Goal: Information Seeking & Learning: Learn about a topic

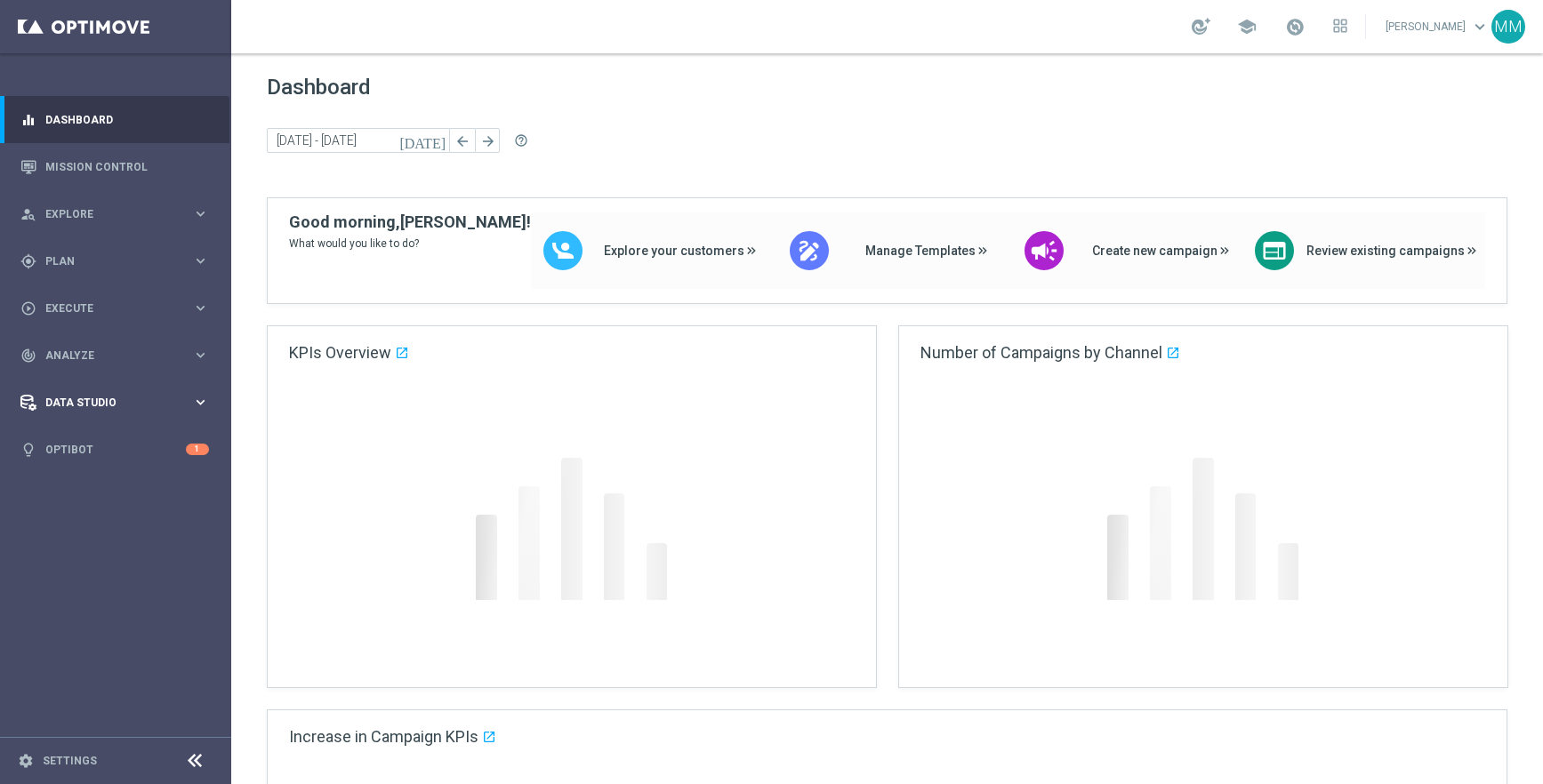
click at [107, 395] on div "Data Studio" at bounding box center [106, 403] width 172 height 16
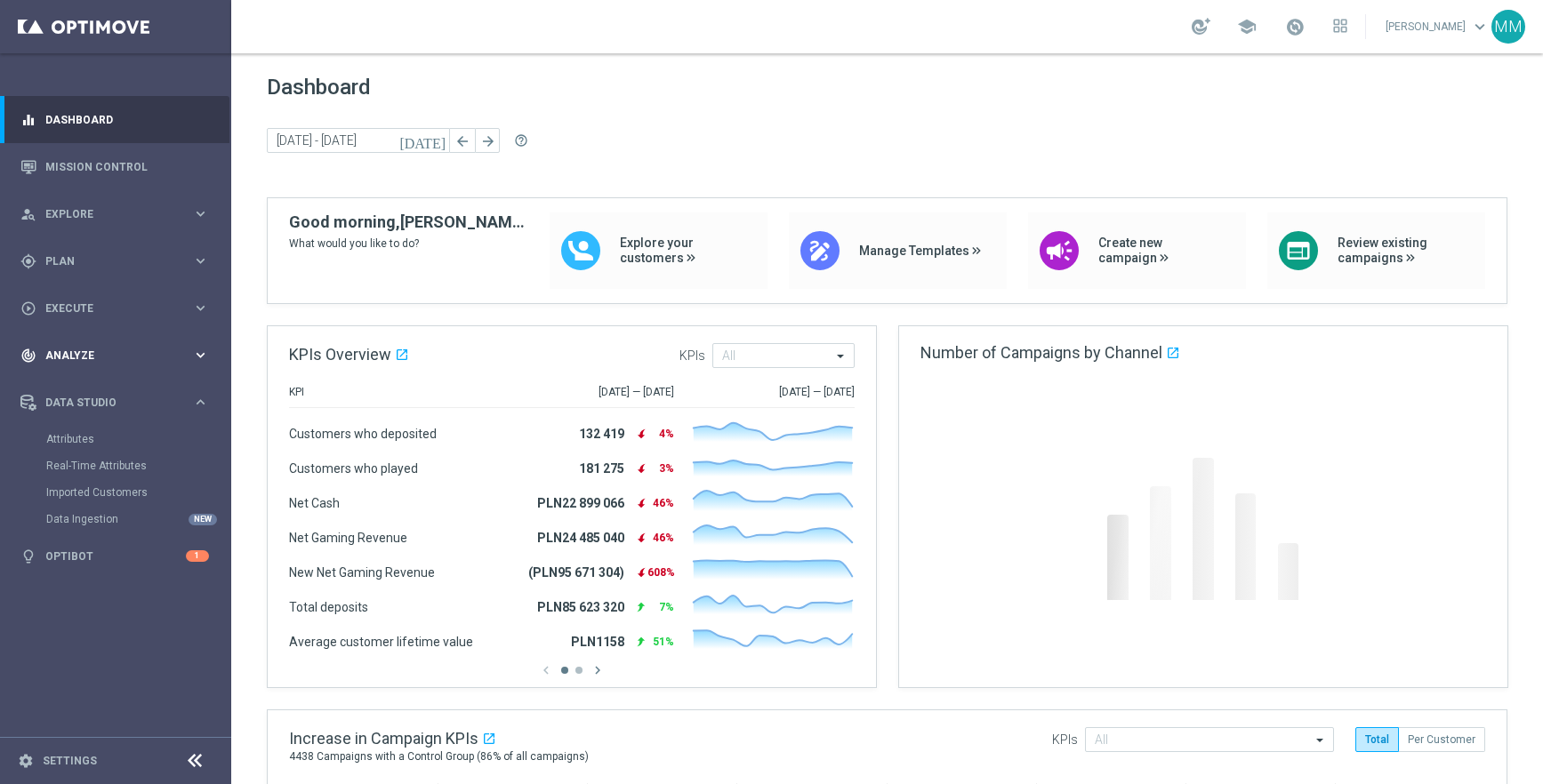
click at [95, 354] on span "Analyze" at bounding box center [119, 355] width 147 height 11
click at [107, 413] on link "Marketing Plan Explorer" at bounding box center [116, 419] width 139 height 14
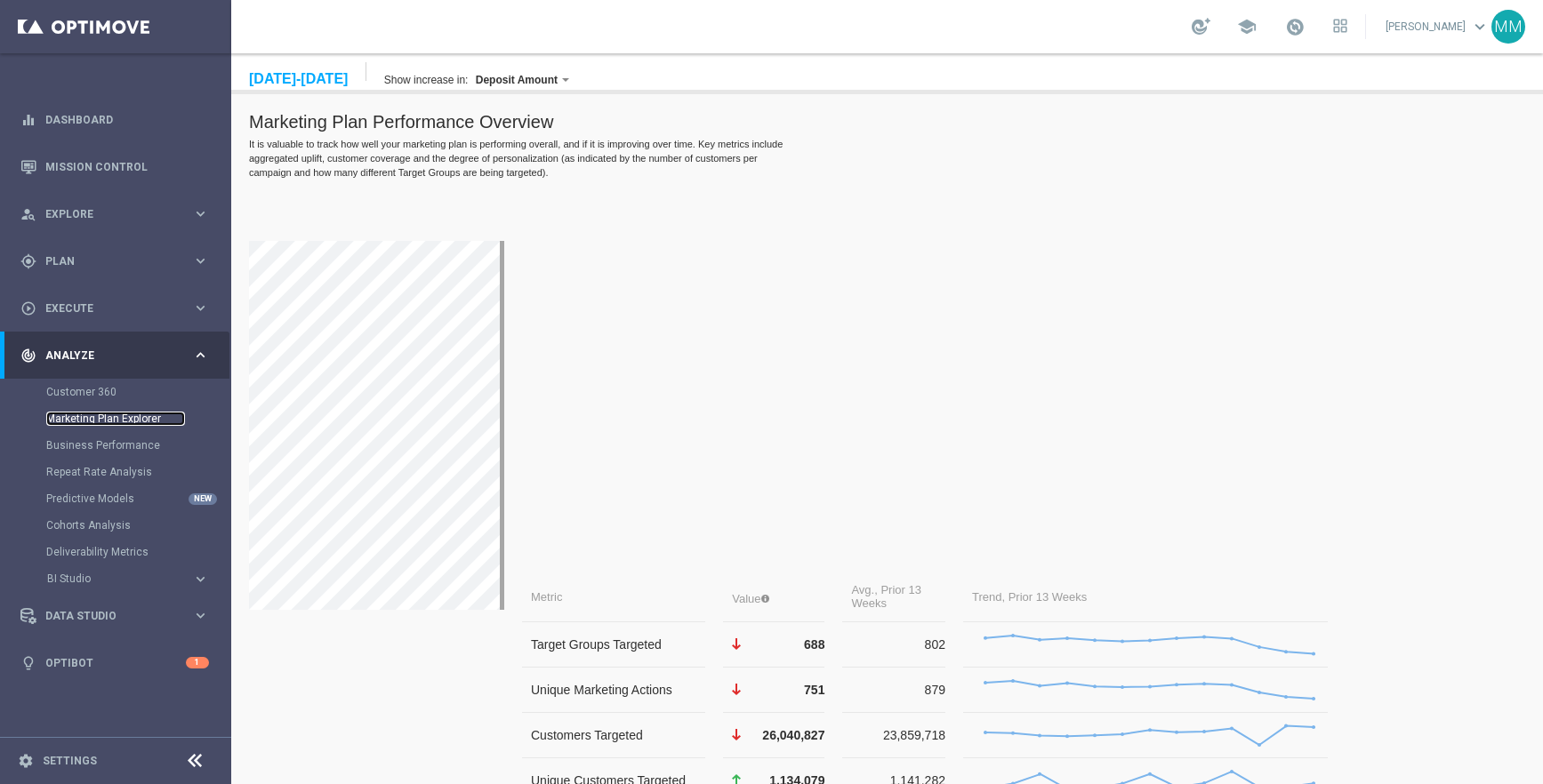
scroll to position [193, 0]
click at [578, 666] on td "Unique Marketing Actions" at bounding box center [616, 689] width 180 height 45
click at [318, 84] on div "[DATE]-[DATE]" at bounding box center [298, 79] width 98 height 16
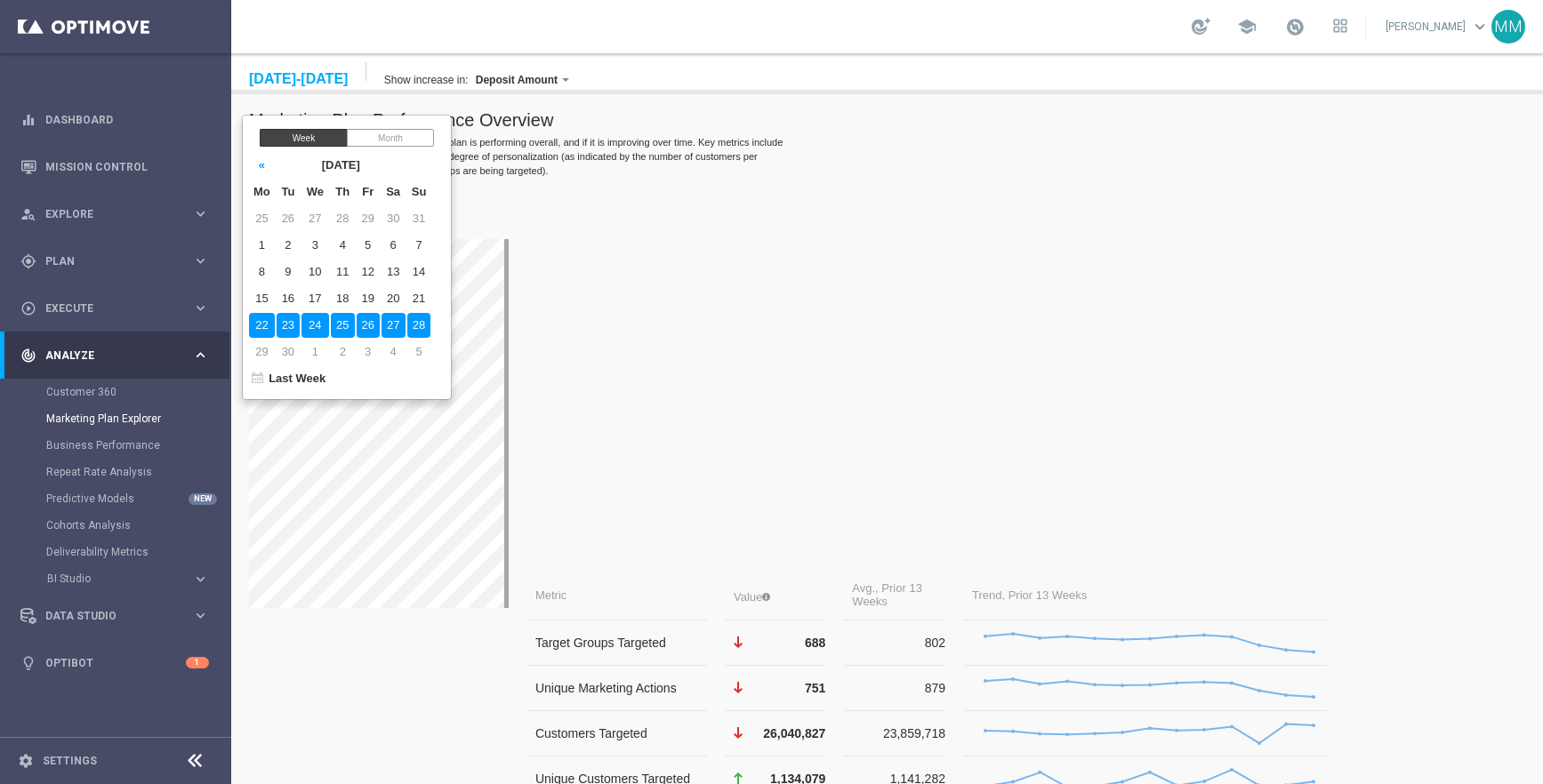
click at [390, 140] on div "Month" at bounding box center [391, 138] width 87 height 17
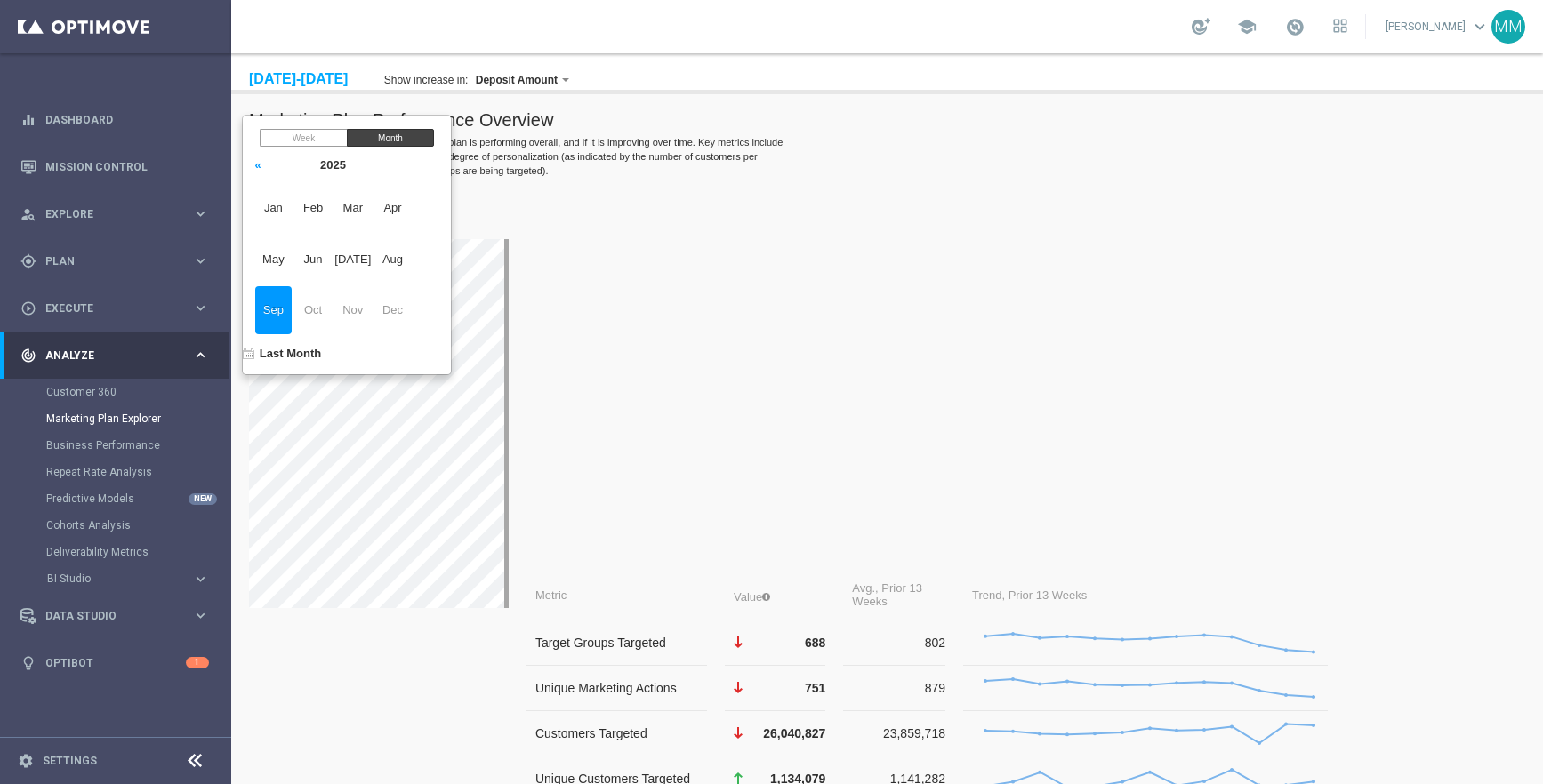
click at [269, 306] on span "Sep" at bounding box center [274, 311] width 37 height 48
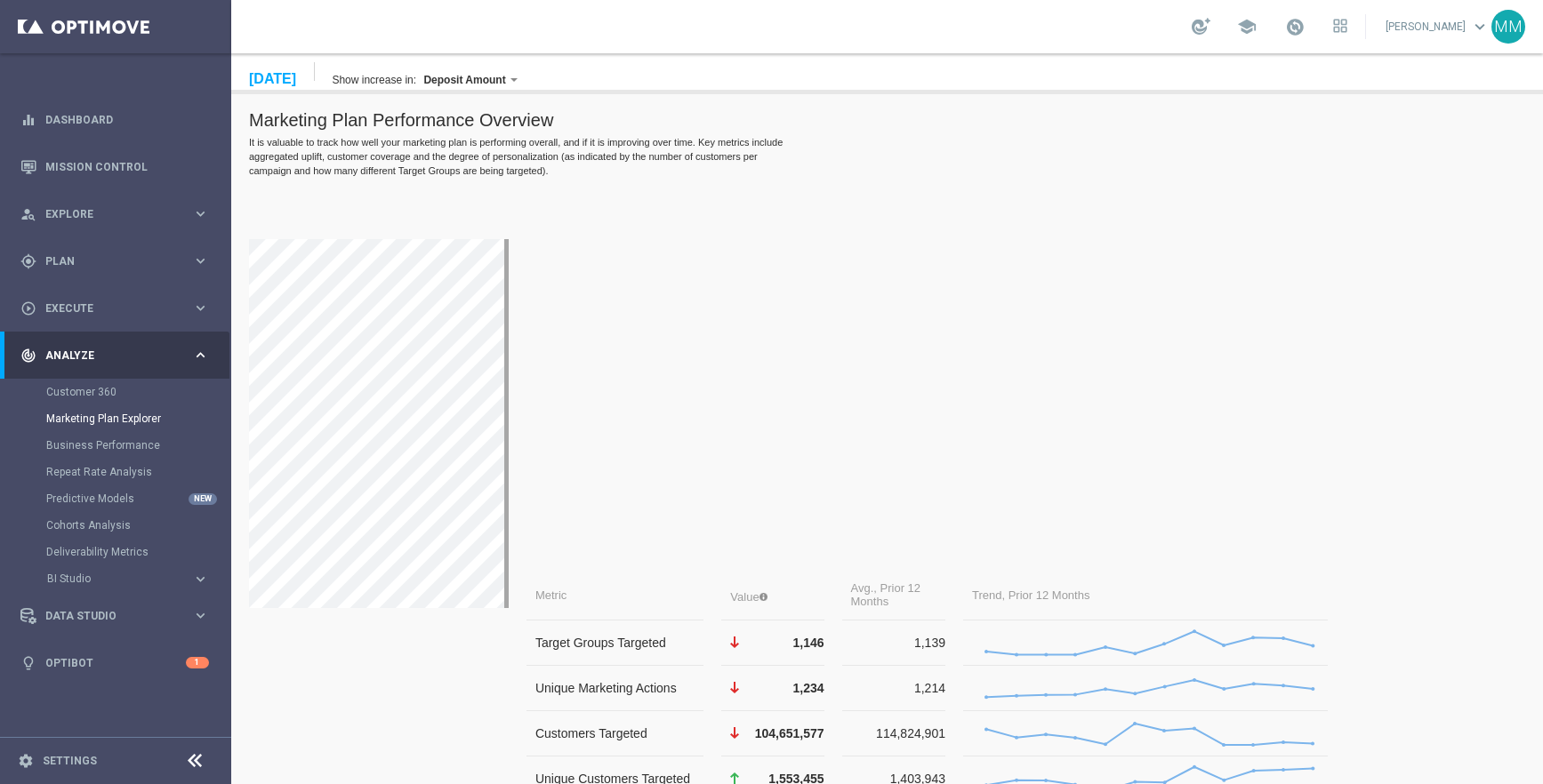
click at [296, 79] on div "[DATE]" at bounding box center [272, 79] width 47 height 16
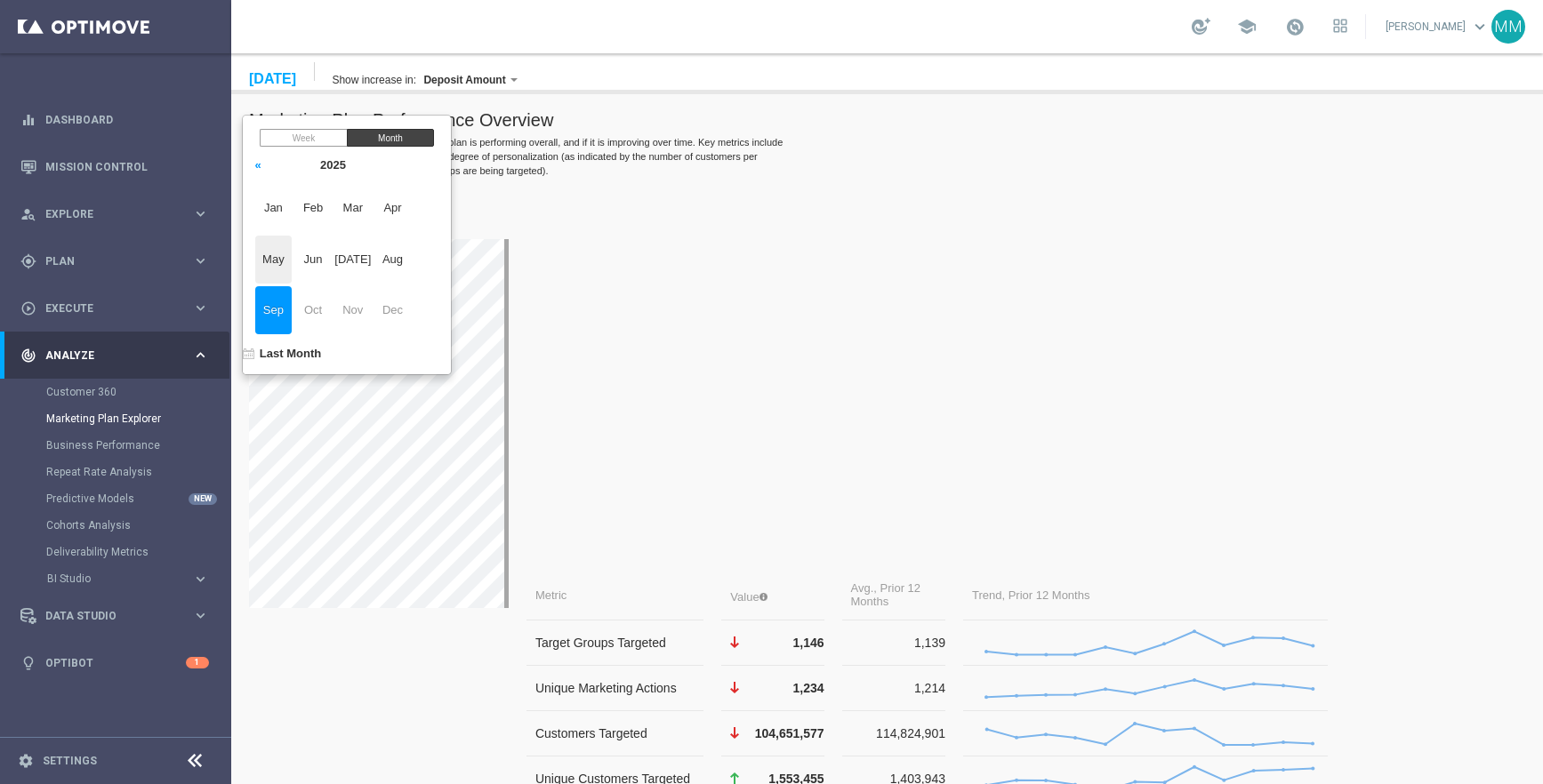
click at [280, 258] on span "May" at bounding box center [274, 259] width 37 height 48
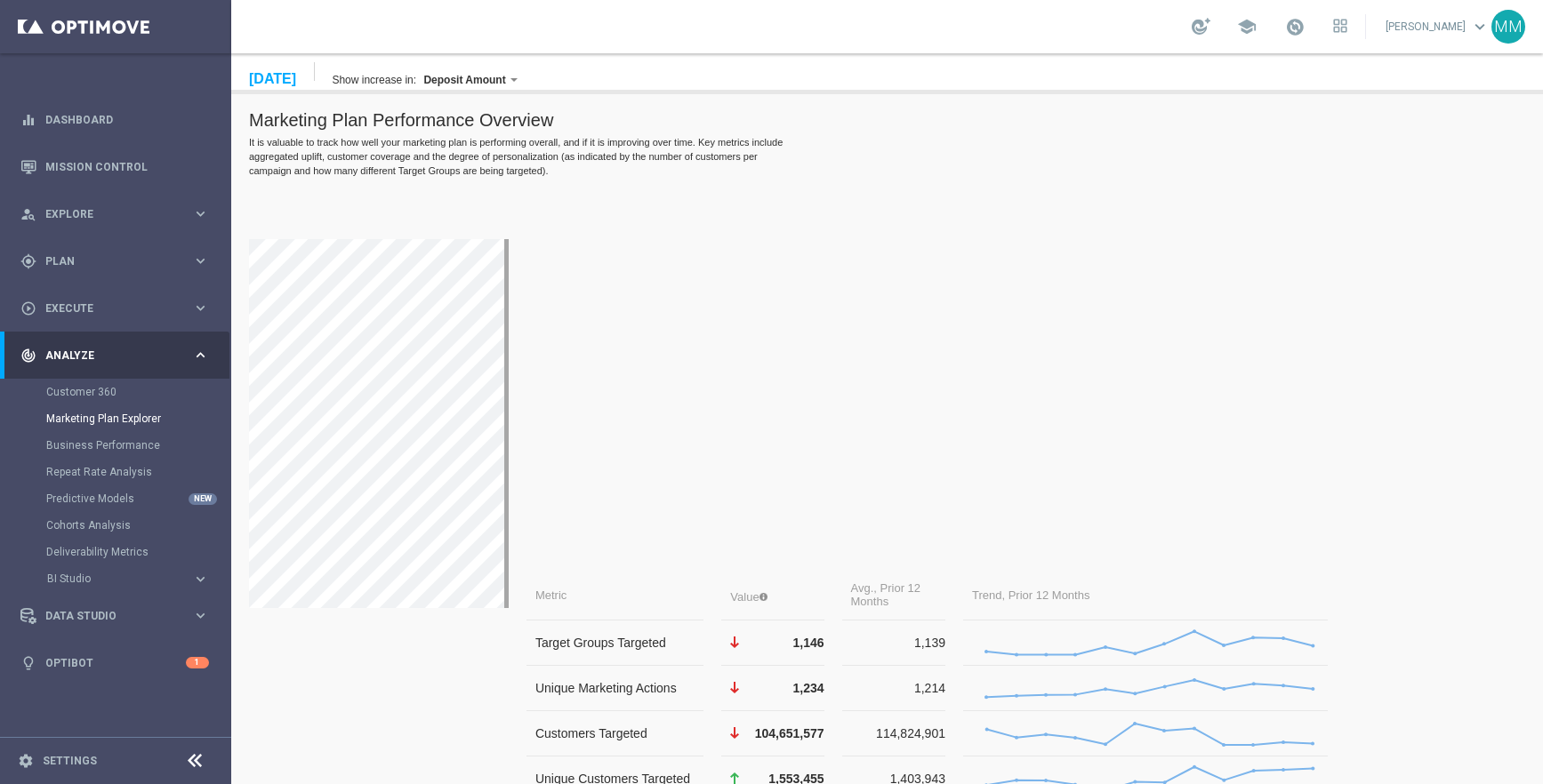
click at [640, 315] on div "The “Increase in” metric is the sum of the uplift results for the campaigns run…" at bounding box center [575, 325] width 251 height 80
click at [296, 84] on div "[DATE]" at bounding box center [272, 79] width 47 height 16
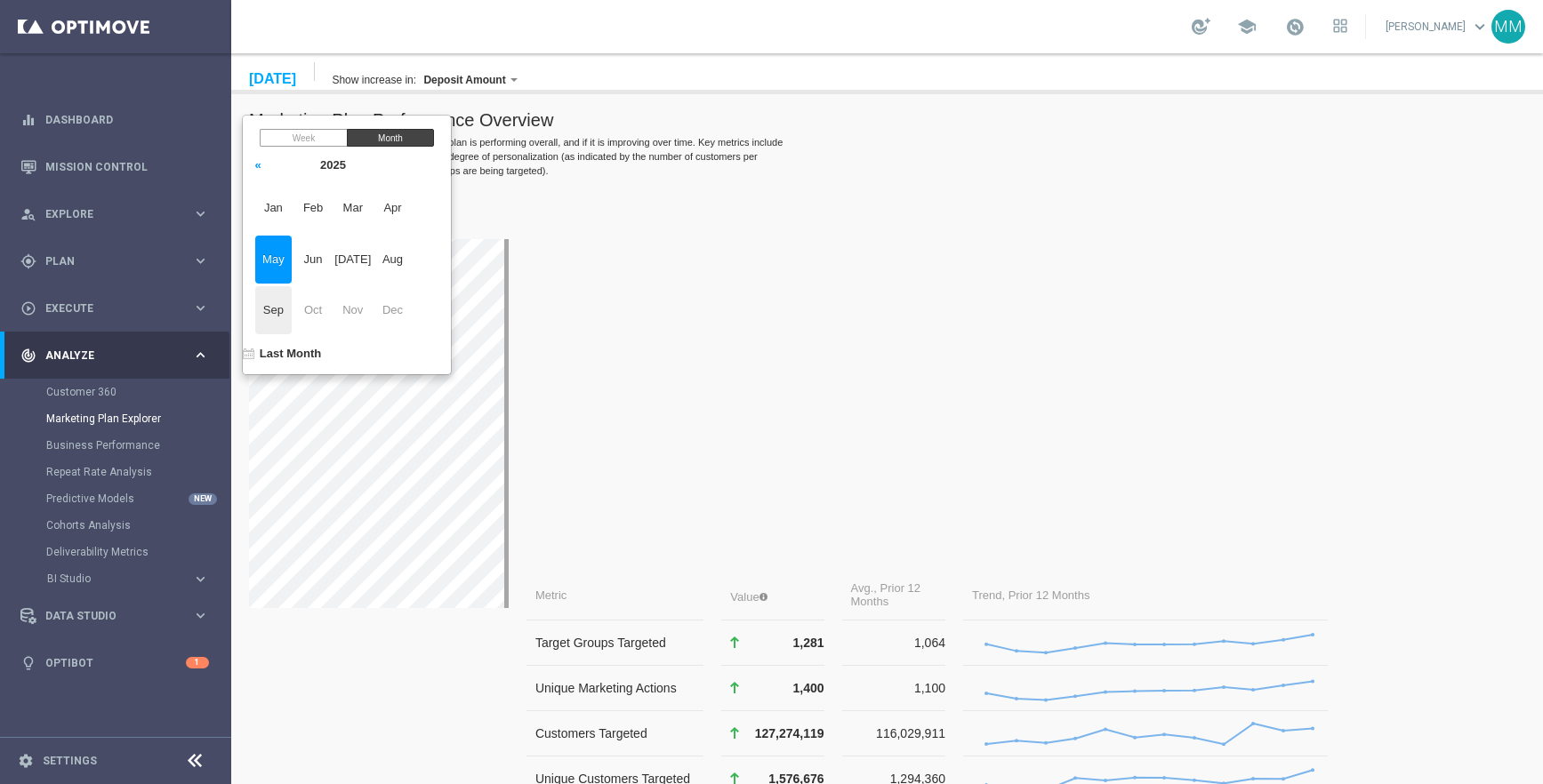
click at [269, 307] on span "Sep" at bounding box center [274, 311] width 37 height 48
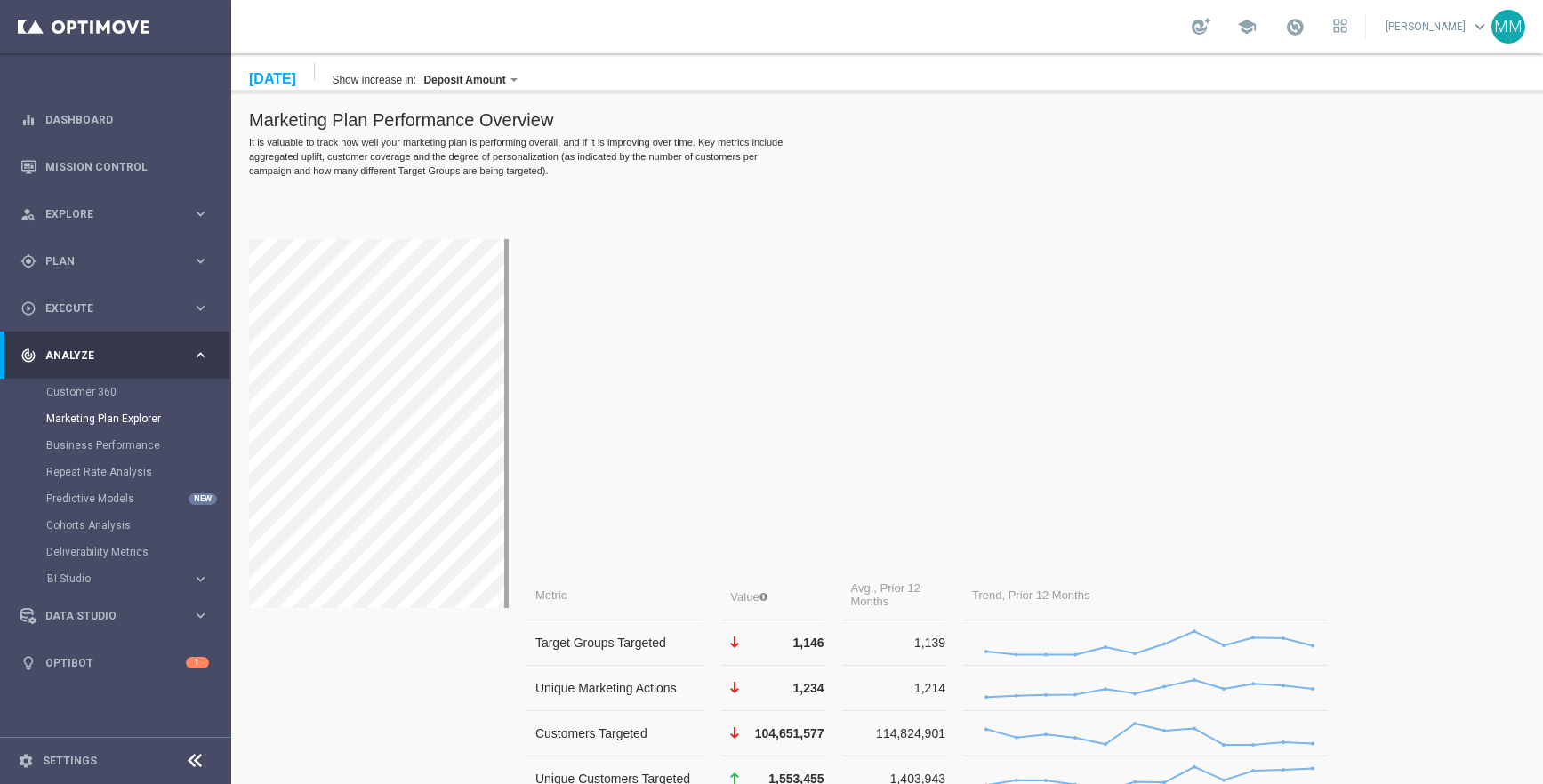
click at [611, 214] on div "Metric Value Avg., Prior 12 Months Trend, Prior 12 Months Target Groups Targete…" at bounding box center [928, 597] width 837 height 774
click at [85, 674] on link "Optibot" at bounding box center [116, 662] width 141 height 47
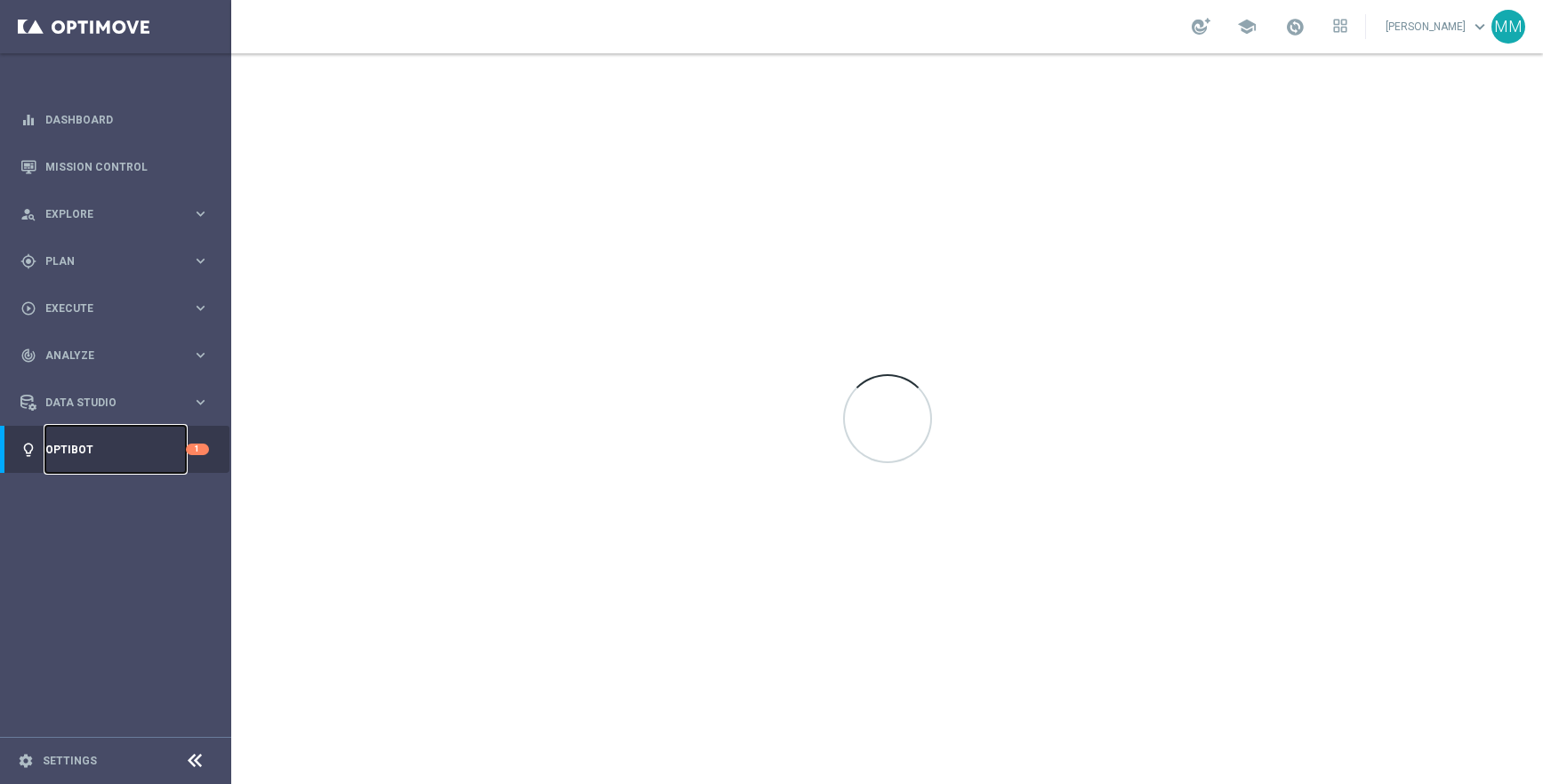
scroll to position [0, 0]
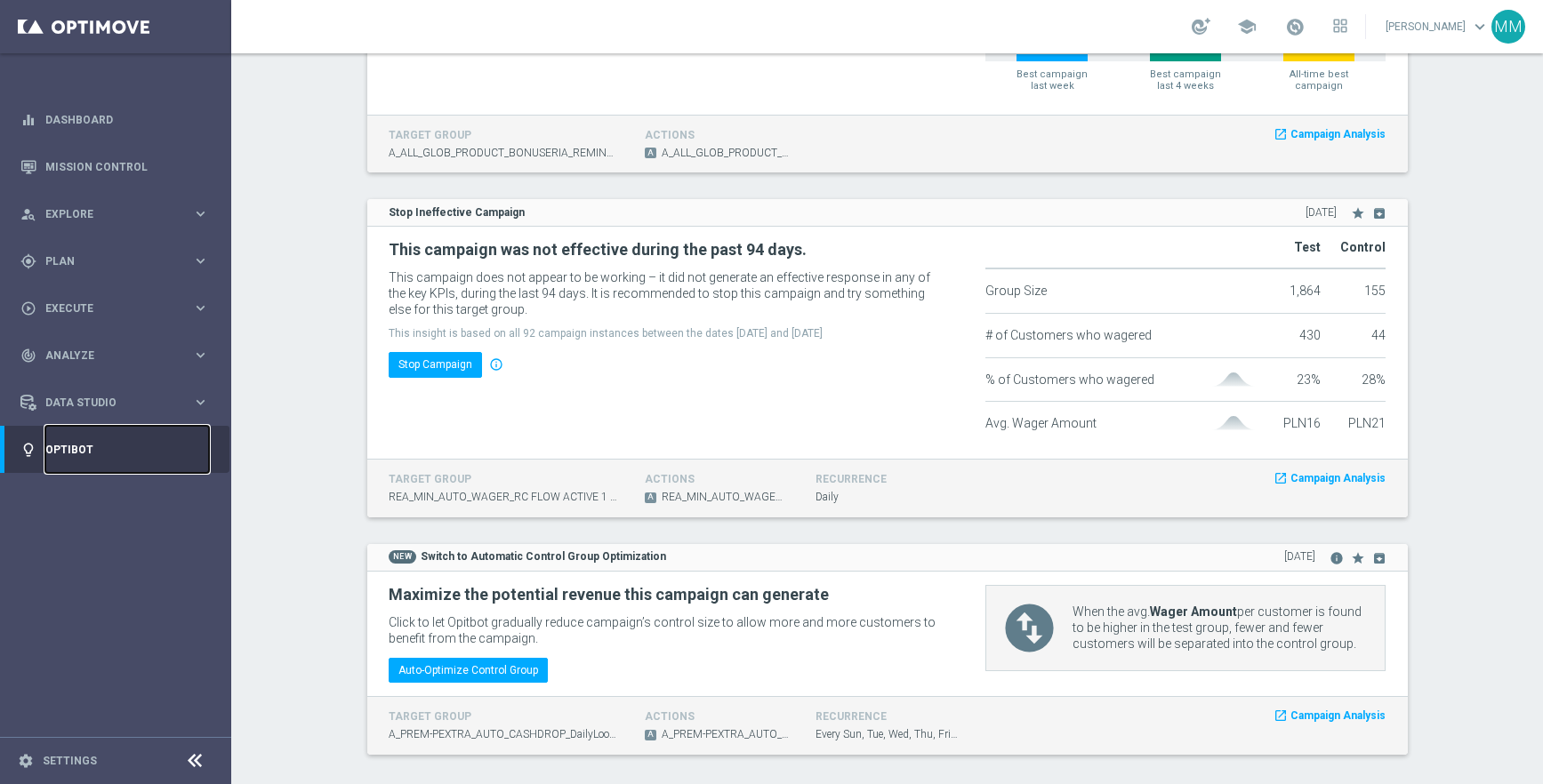
scroll to position [349, 0]
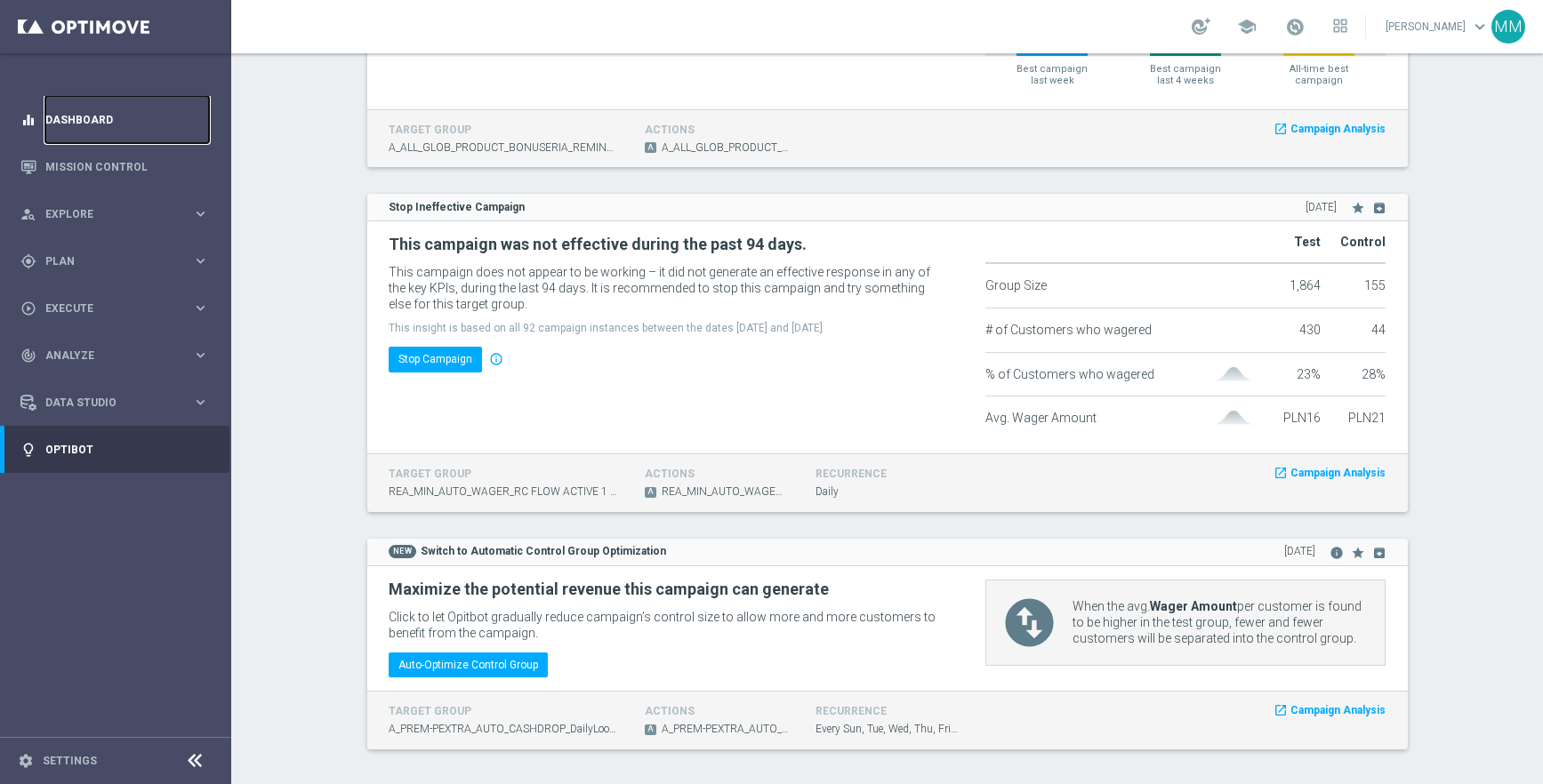
click at [74, 138] on link "Dashboard" at bounding box center [127, 120] width 164 height 47
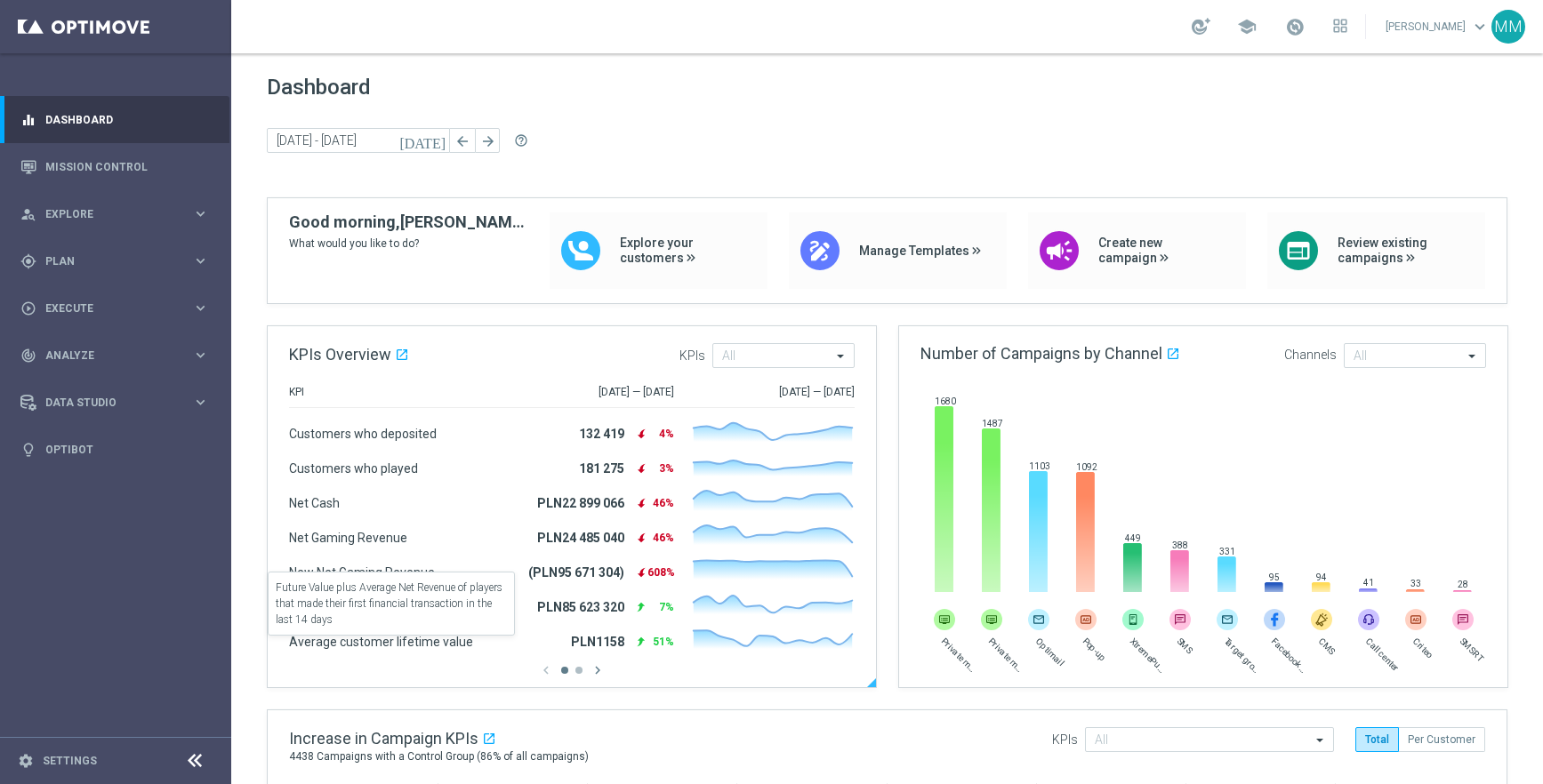
click at [435, 635] on span "Average customer lifetime value" at bounding box center [392, 643] width 205 height 15
click at [148, 368] on div "track_changes Analyze keyboard_arrow_right" at bounding box center [115, 355] width 230 height 47
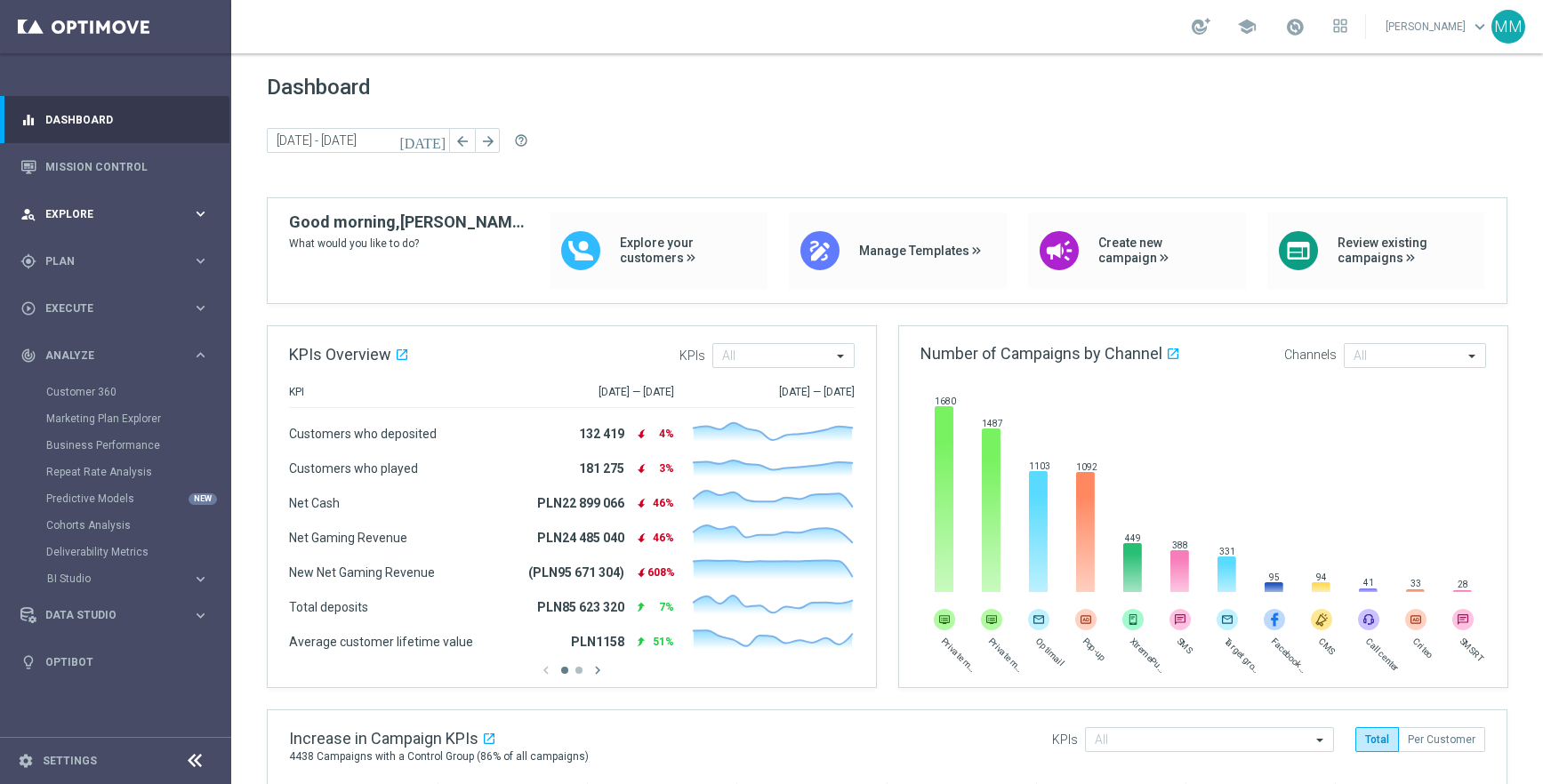
click at [109, 223] on div "person_search Explore keyboard_arrow_right" at bounding box center [115, 213] width 230 height 47
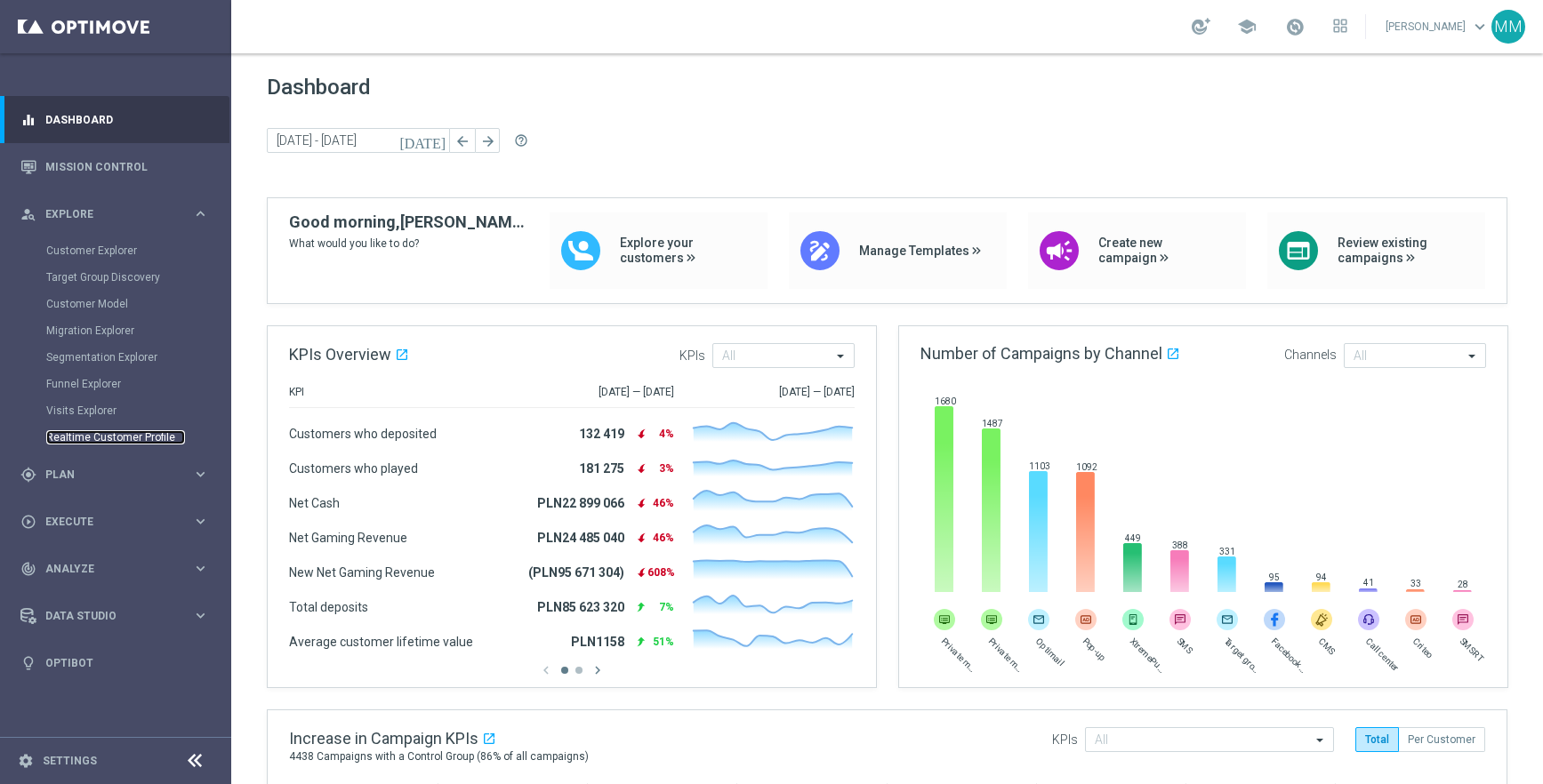
click at [110, 441] on link "Realtime Customer Profile" at bounding box center [116, 437] width 139 height 14
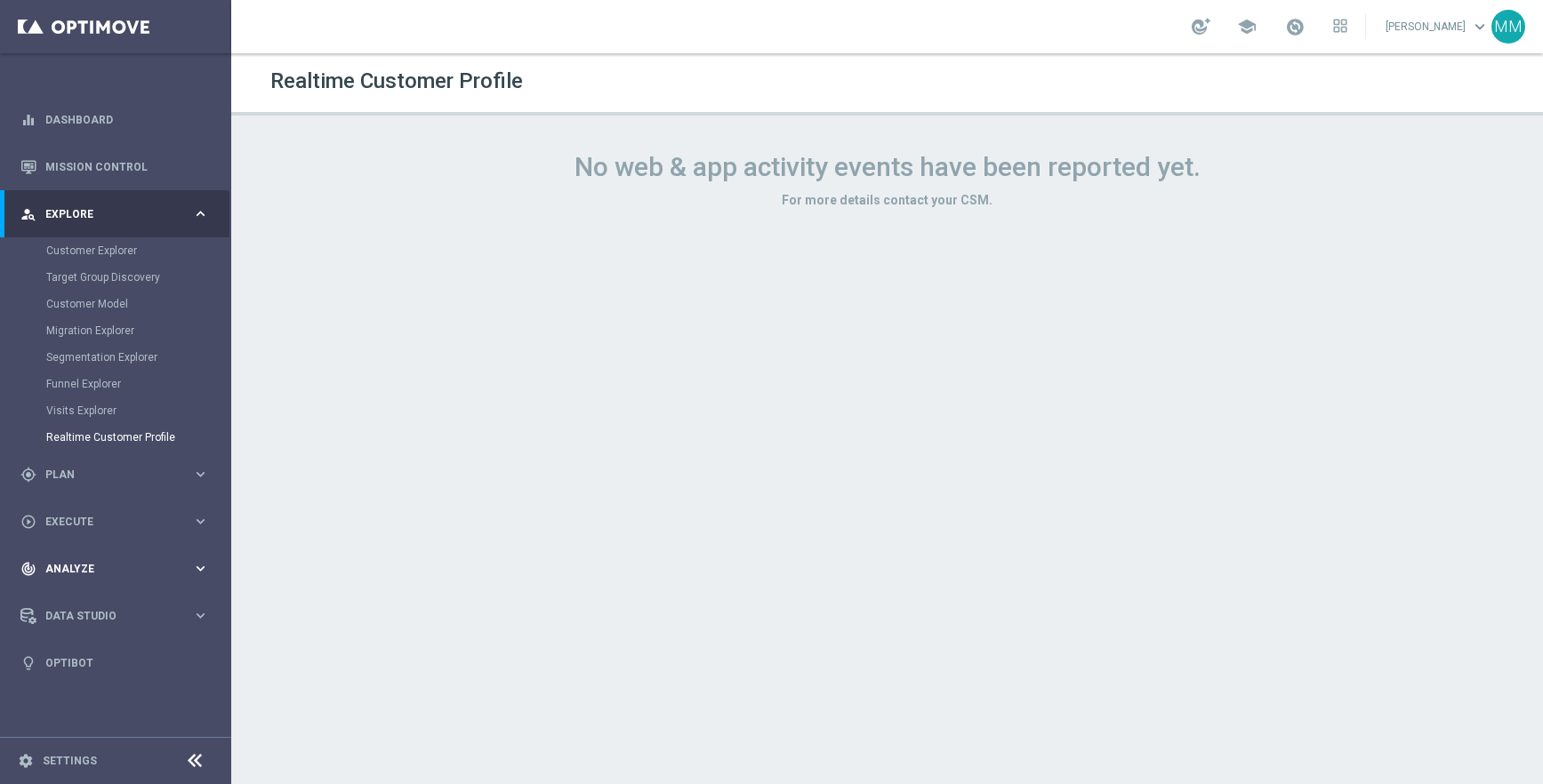
click at [99, 573] on span "Analyze" at bounding box center [119, 569] width 147 height 11
click at [100, 447] on link "Business Performance" at bounding box center [116, 446] width 139 height 14
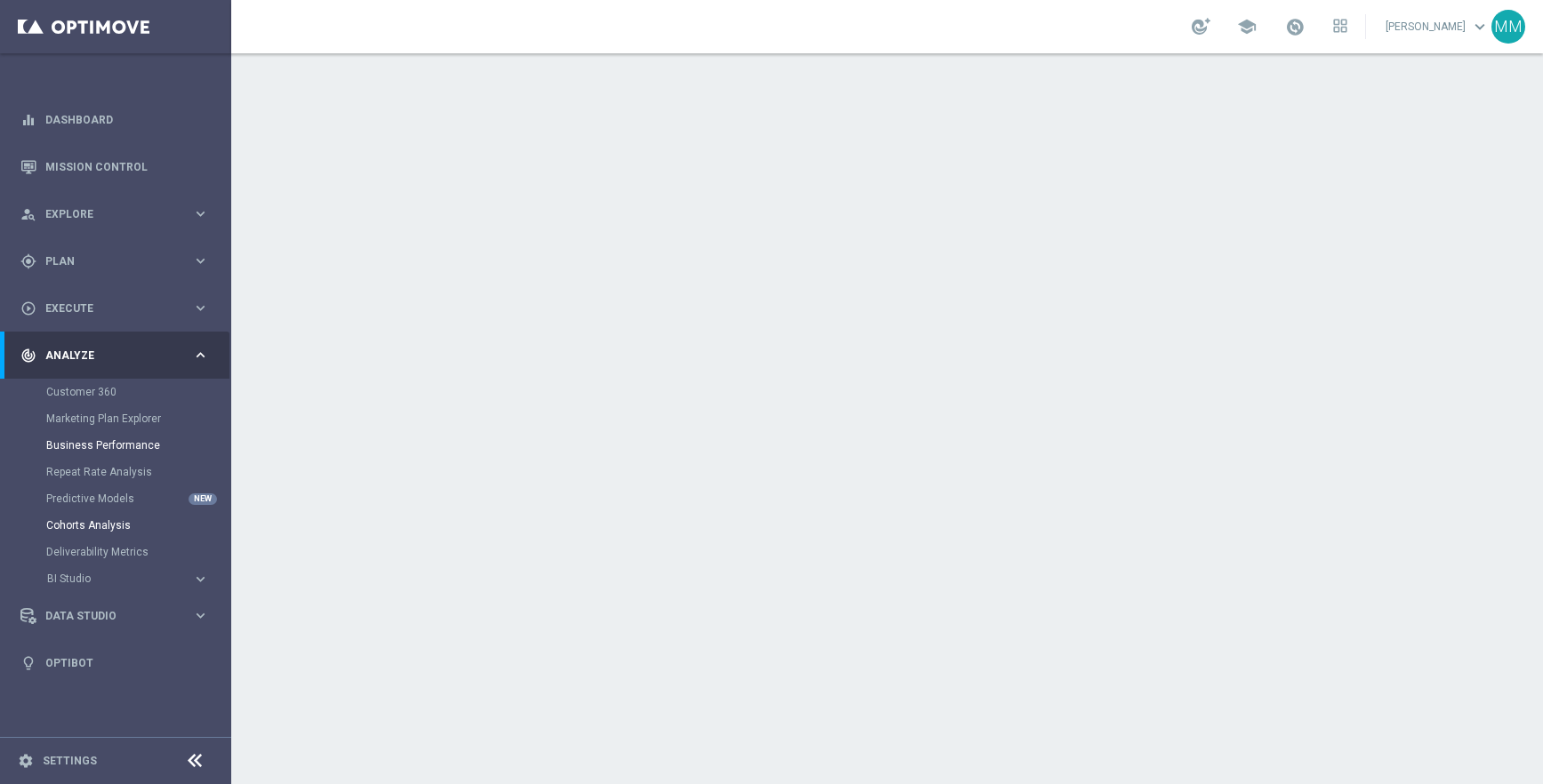
click at [104, 527] on link "Cohorts Analysis" at bounding box center [116, 526] width 139 height 14
click at [93, 216] on span "Explore" at bounding box center [119, 214] width 147 height 11
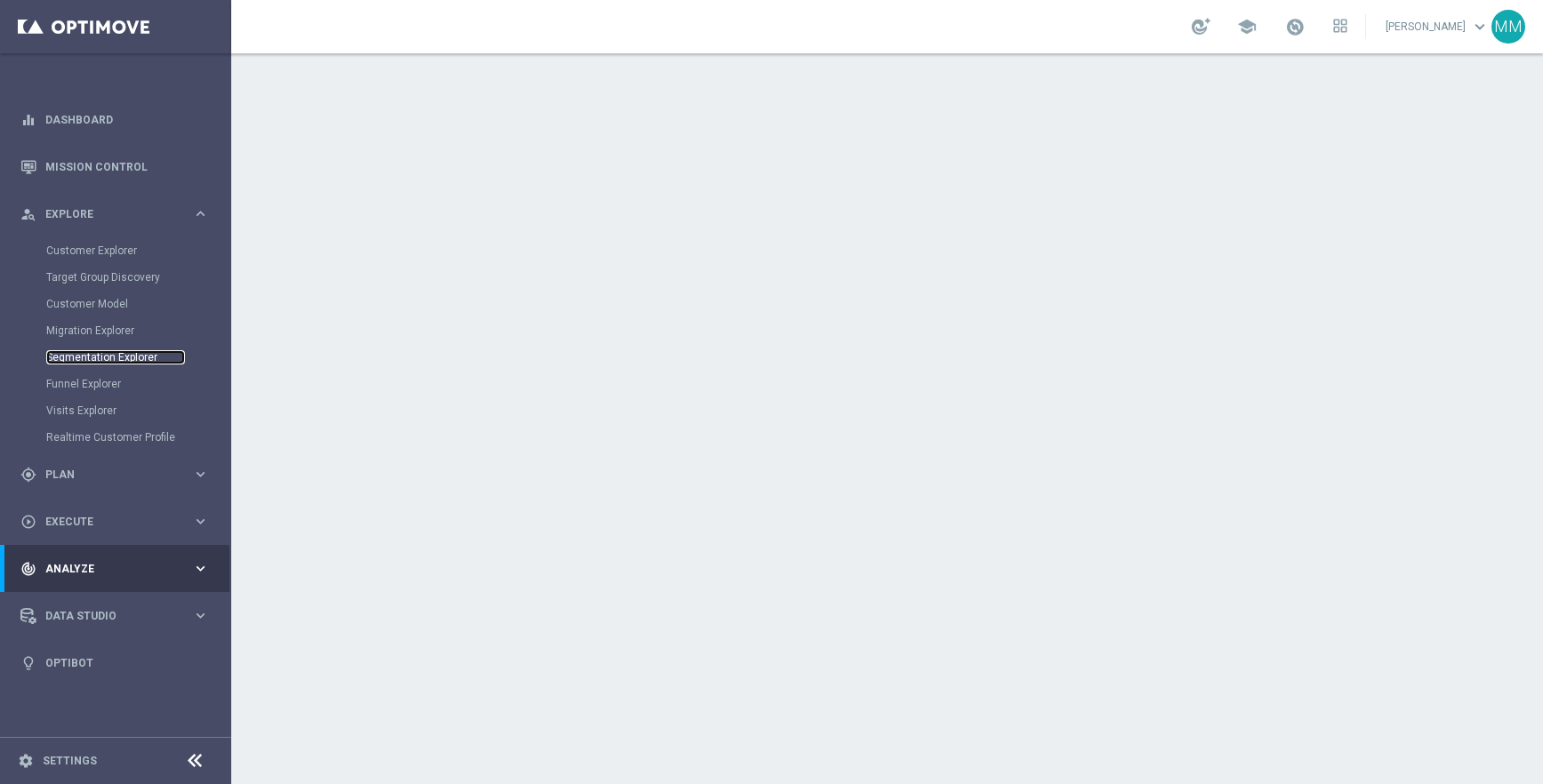
click at [122, 364] on link "Segmentation Explorer" at bounding box center [116, 357] width 139 height 14
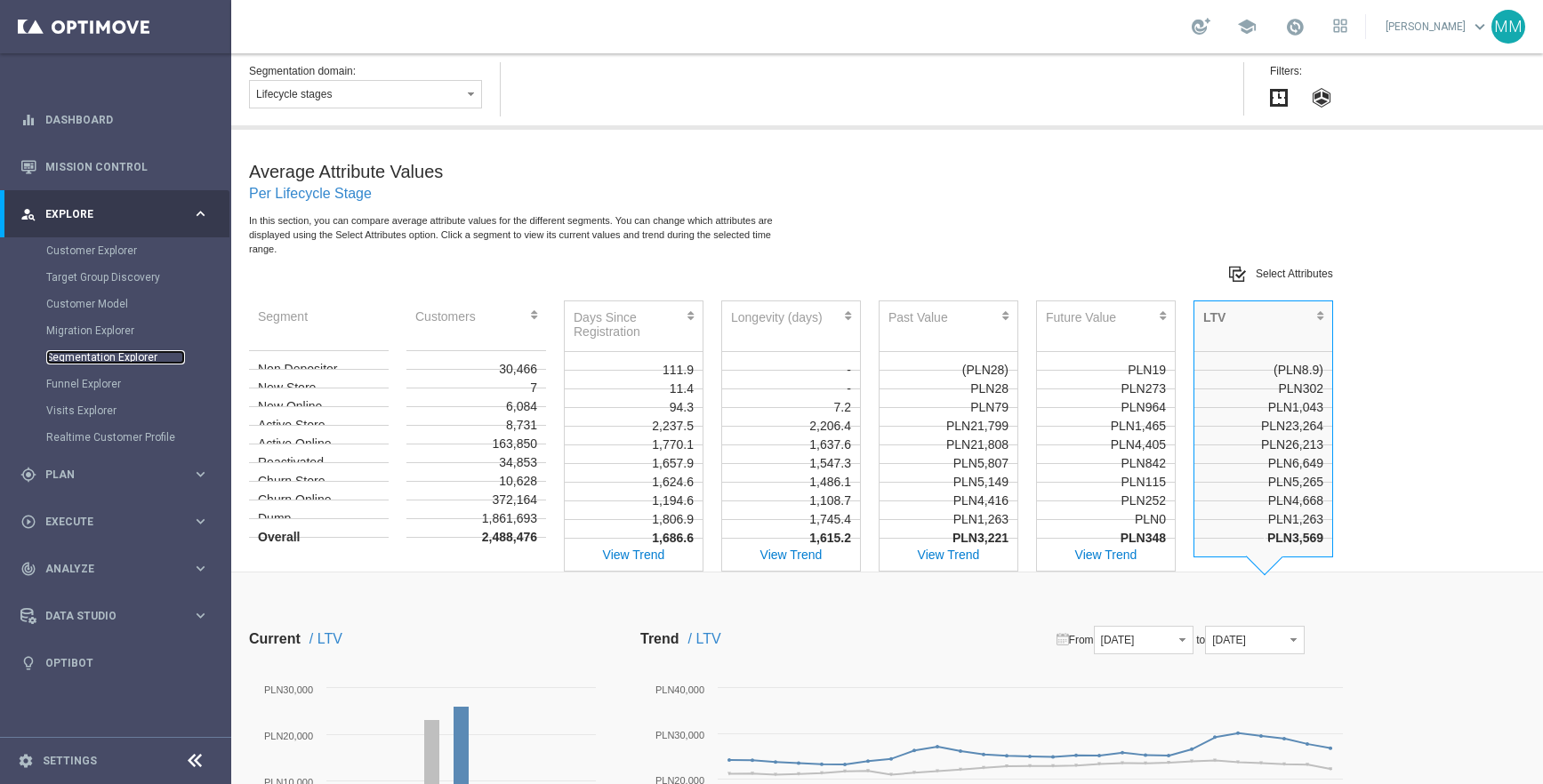
scroll to position [583, 0]
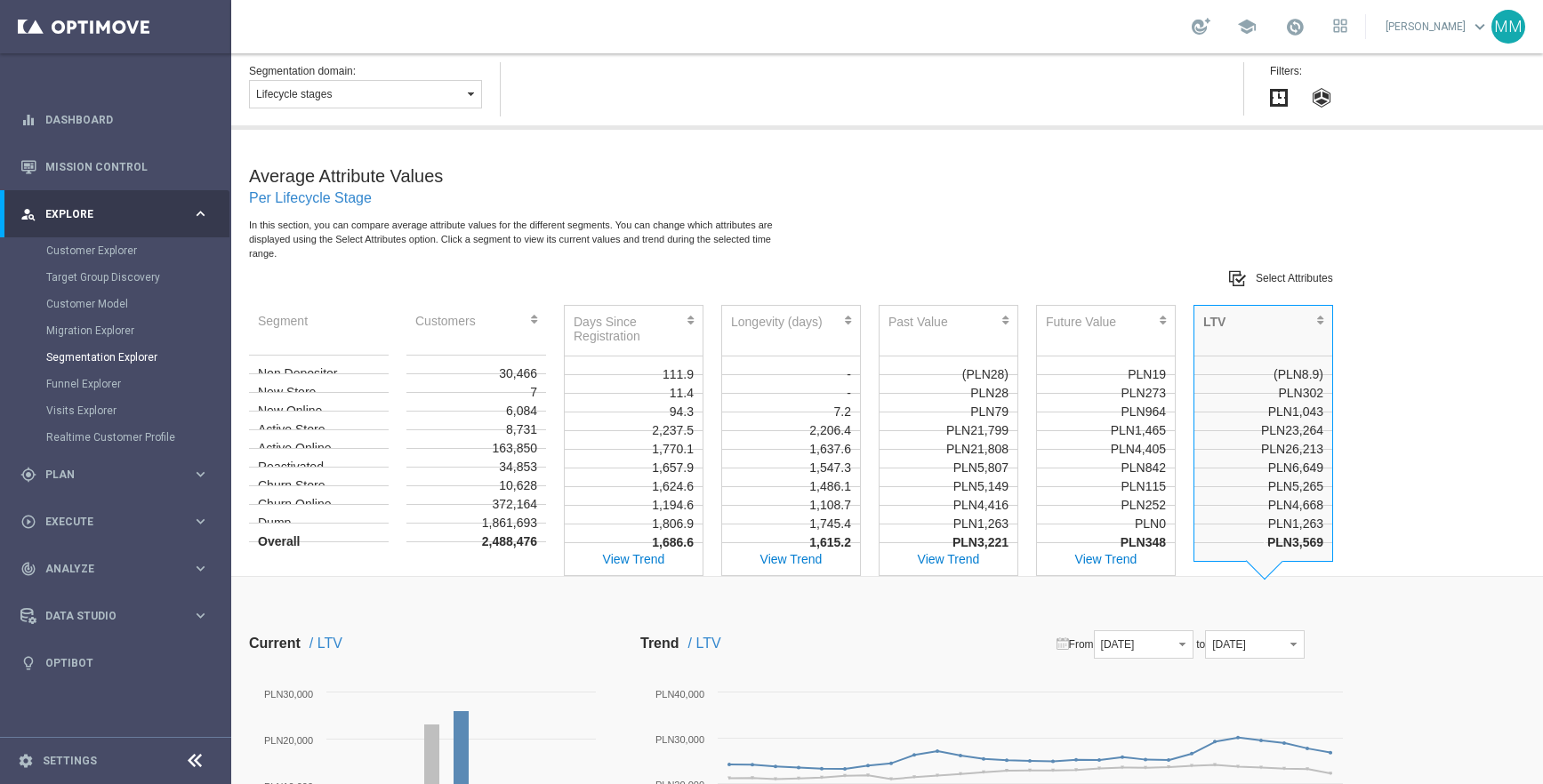
click at [395, 89] on button "Lifecycle stages" at bounding box center [365, 95] width 233 height 29
click at [776, 209] on div "In this section, you can compare average attribute values for the different seg…" at bounding box center [515, 234] width 533 height 51
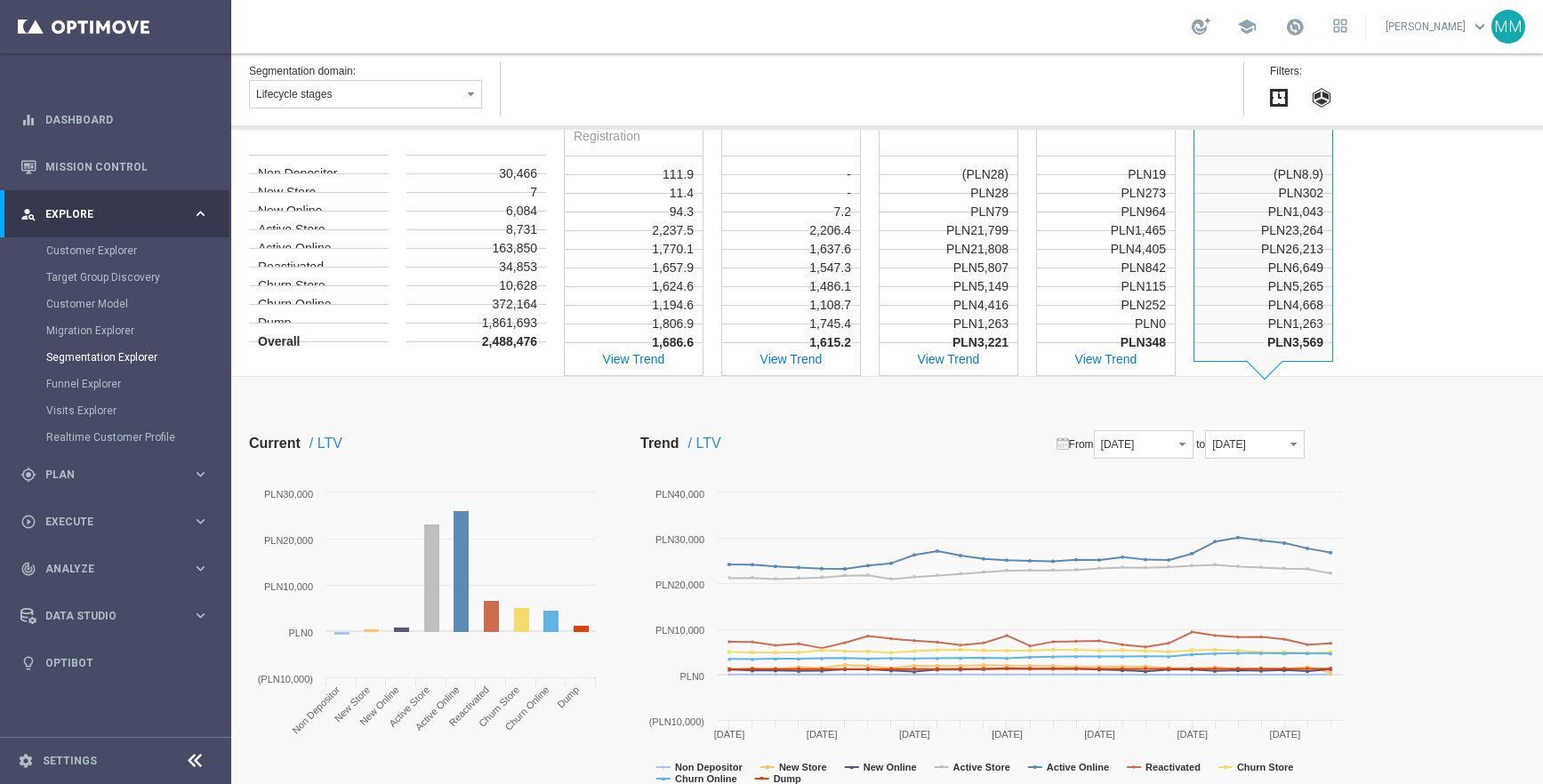
scroll to position [1082, 0]
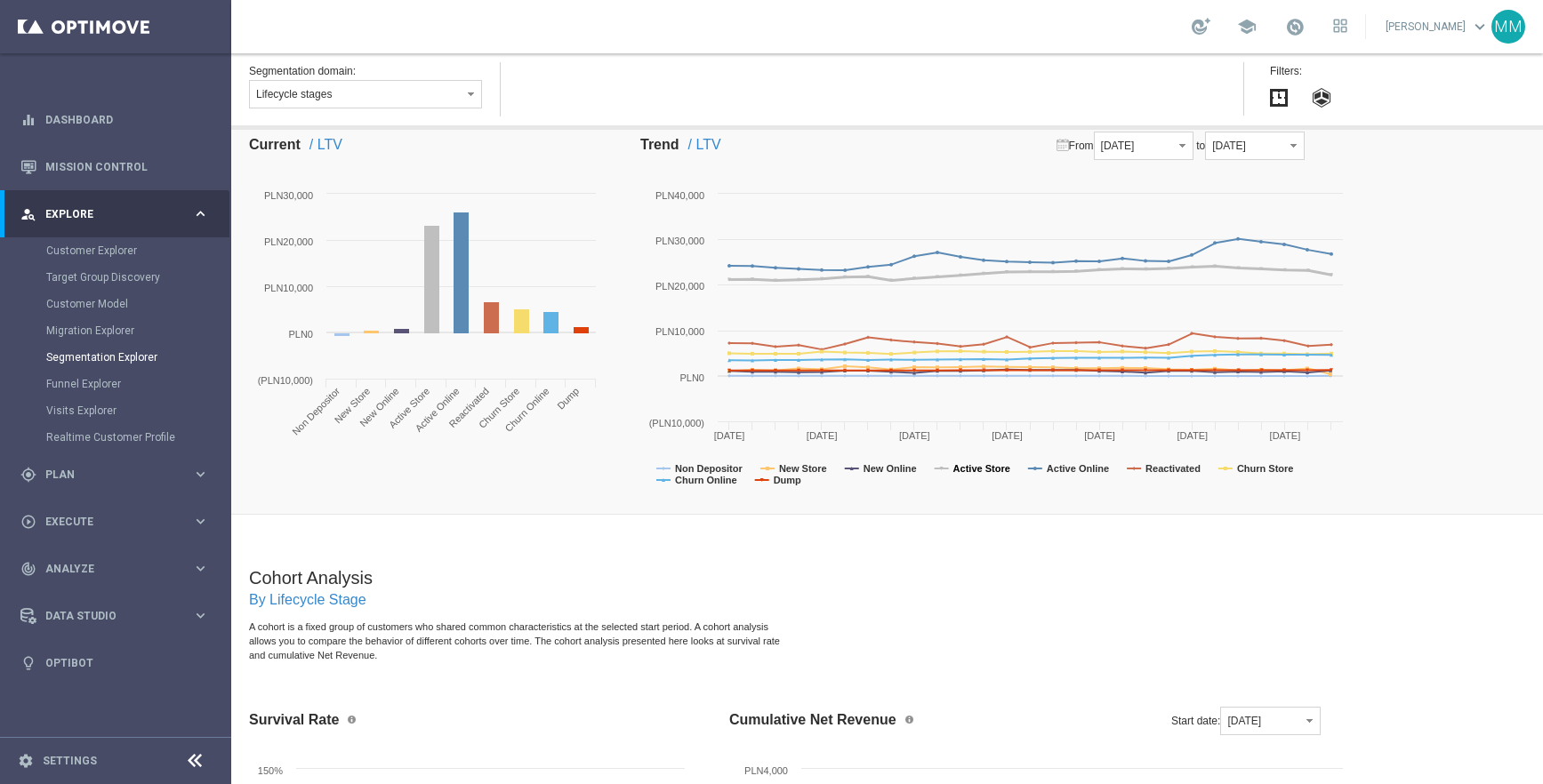
click at [979, 474] on tspan "Active Store" at bounding box center [982, 469] width 57 height 11
click at [891, 474] on tspan "New Online" at bounding box center [890, 469] width 53 height 11
click at [1135, 152] on span "[DATE]" at bounding box center [1118, 146] width 34 height 13
click at [1157, 356] on label "[DATE]" at bounding box center [1164, 367] width 97 height 23
